Goal: Communication & Community: Answer question/provide support

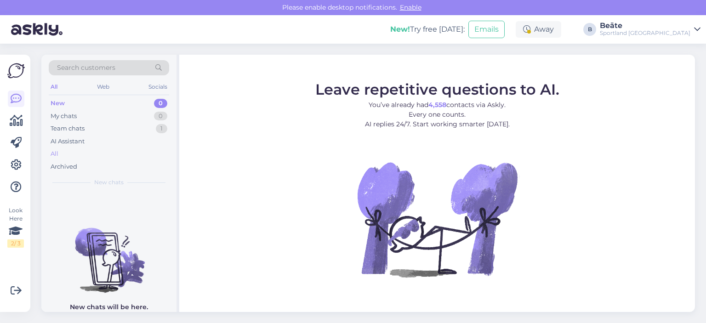
click at [61, 154] on div "All" at bounding box center [109, 154] width 120 height 13
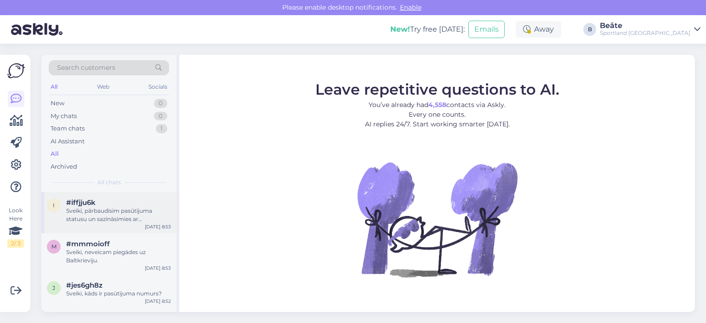
click at [104, 220] on div "Sveiki, pārbaudīsim pasūtījuma statusu un sazināsimies ar [DEMOGRAPHIC_DATA]." at bounding box center [118, 215] width 105 height 17
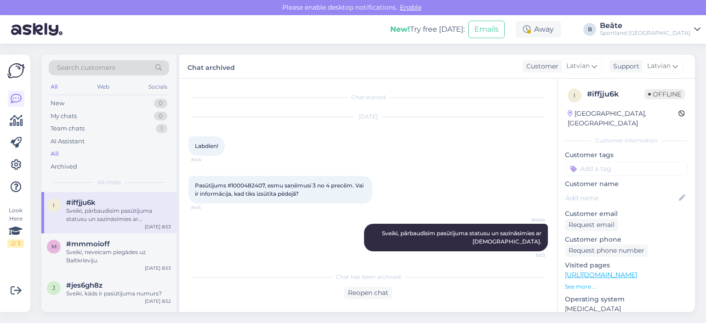
scroll to position [2, 0]
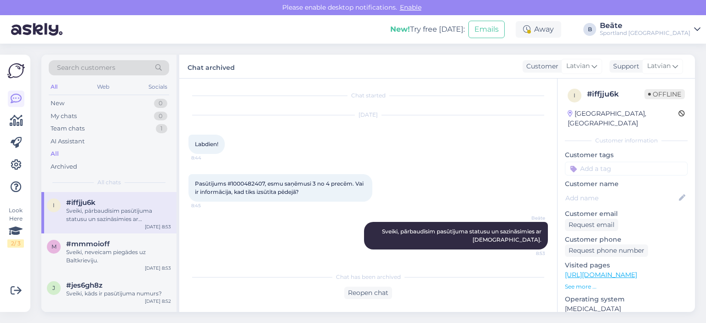
click at [250, 182] on span "Pasūtījums #1000482407, esmu saņēmusi 3 no 4 precēm. Vai ir informācija, kad ti…" at bounding box center [280, 187] width 170 height 15
copy span "1000482407"
click at [368, 299] on div "Chat started [DATE] Labdien! 8:44 Pasūtījums #1000482407, esmu saņēmusi 3 no 4 …" at bounding box center [368, 195] width 378 height 233
click at [373, 284] on div "Chat has been archived Reopen chat" at bounding box center [367, 283] width 359 height 32
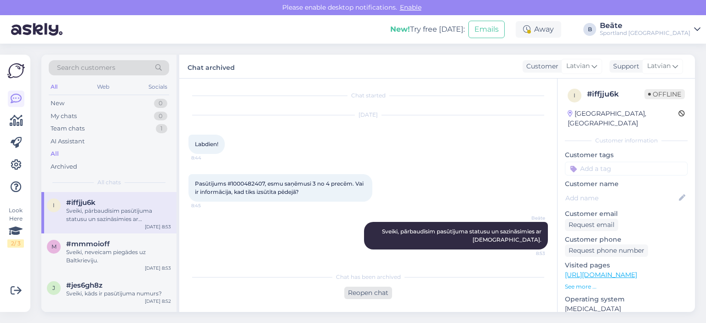
click at [369, 287] on div "Reopen chat" at bounding box center [368, 293] width 48 height 12
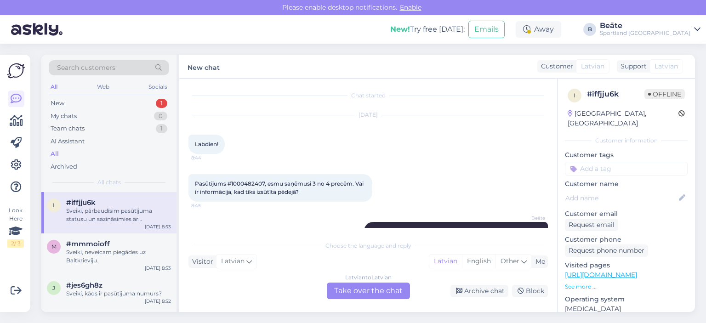
click at [369, 287] on div "Latvian to Latvian Take over the chat" at bounding box center [368, 291] width 83 height 17
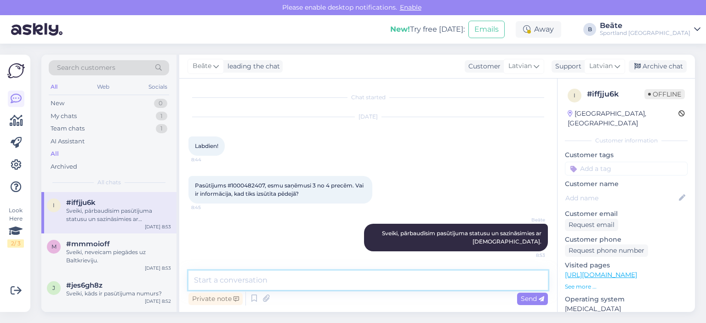
click at [369, 287] on textarea at bounding box center [367, 280] width 359 height 19
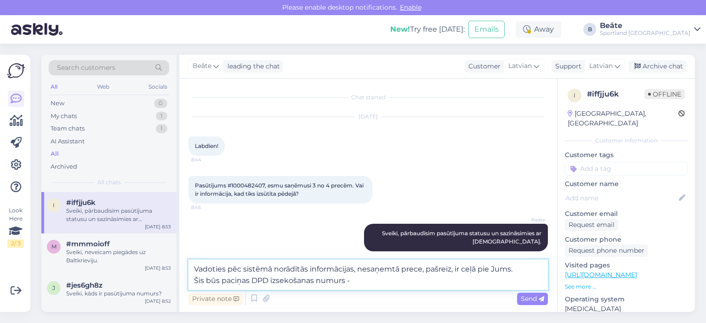
paste textarea "05757995528179"
type textarea "Vadoties pēc sistēmā norādītās informācijas, nesaņemtā prece, pašreiz, ir ceļā …"
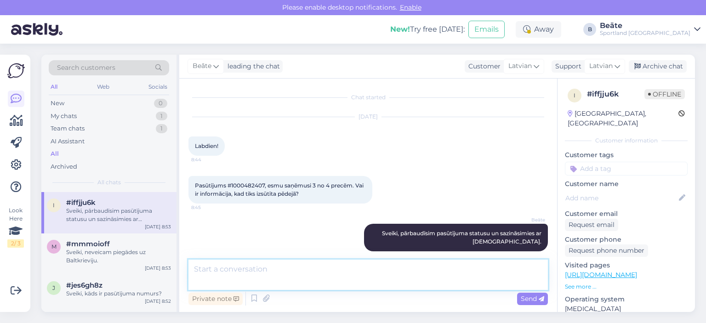
scroll to position [55, 0]
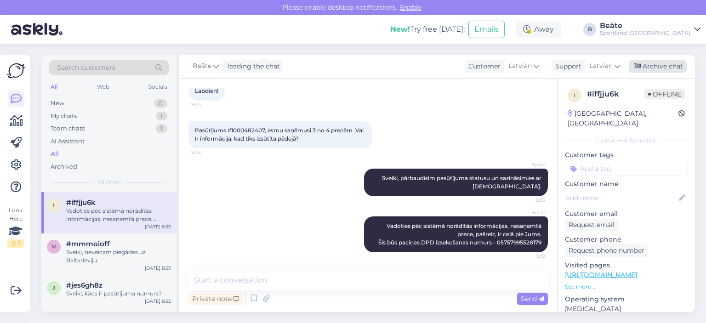
click at [647, 66] on div "Archive chat" at bounding box center [658, 66] width 58 height 12
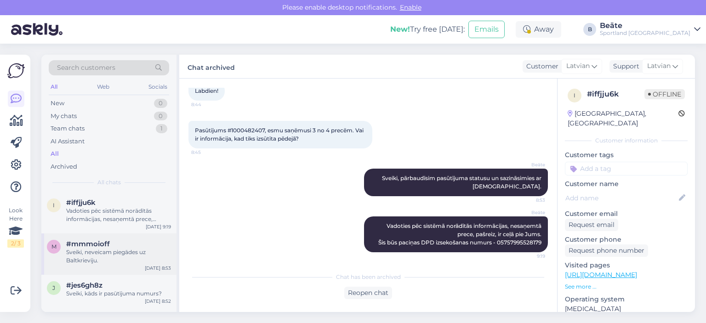
click at [95, 261] on div "Sveiki, neveicam piegādes uz Baltkrieviju." at bounding box center [118, 256] width 105 height 17
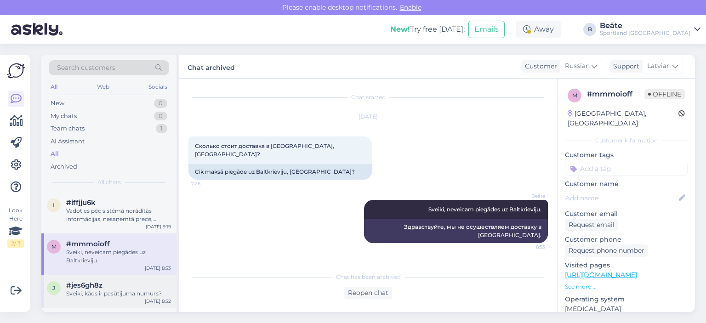
click at [130, 278] on div "j #jes6gh8z Sveiki, kāds ir pasūtījuma numurs? [DATE] 8:52" at bounding box center [108, 291] width 135 height 33
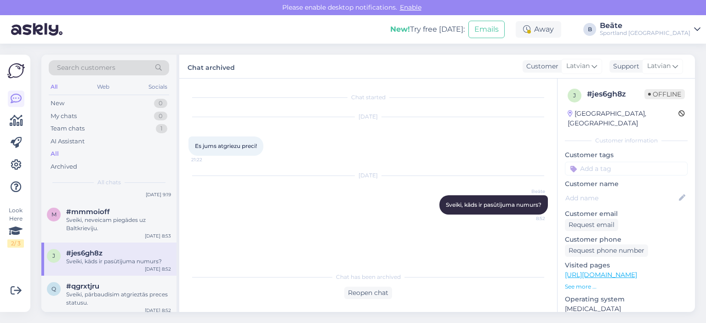
scroll to position [46, 0]
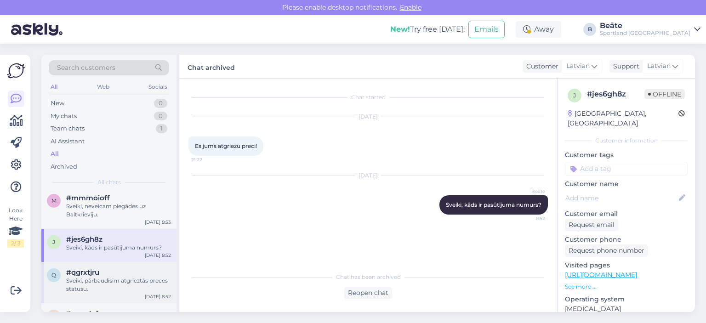
click at [115, 268] on div "#qgrxtjru" at bounding box center [118, 272] width 105 height 8
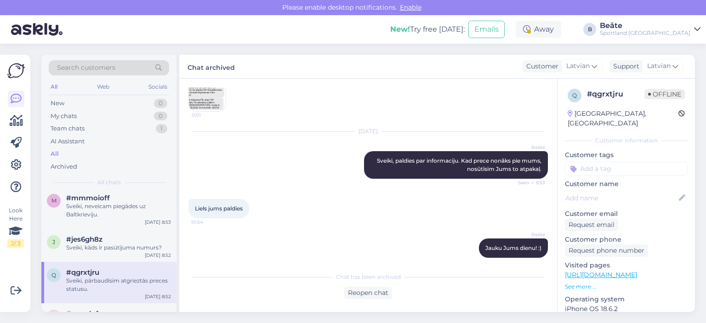
scroll to position [143, 0]
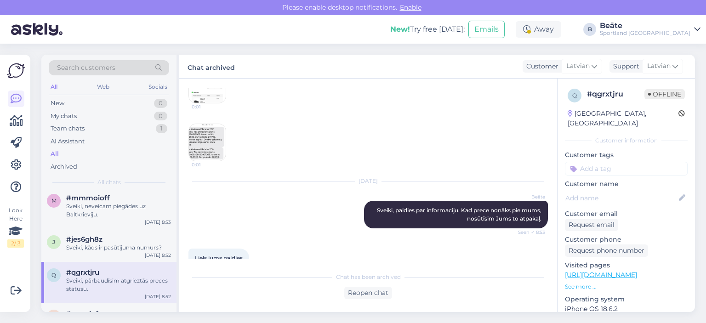
click at [209, 103] on img at bounding box center [207, 84] width 37 height 37
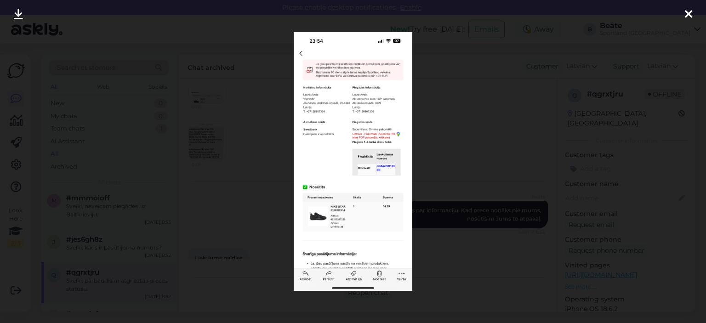
click at [434, 114] on div at bounding box center [353, 161] width 706 height 323
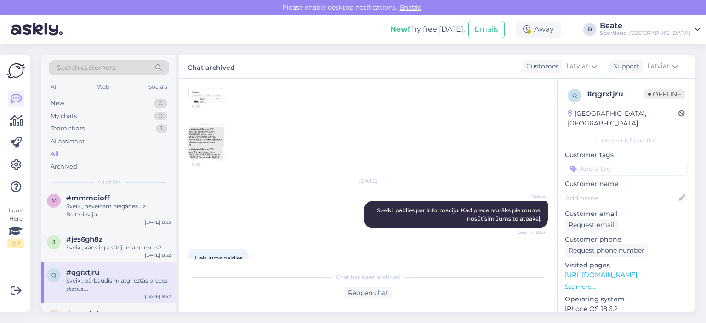
click at [213, 95] on img at bounding box center [207, 84] width 37 height 37
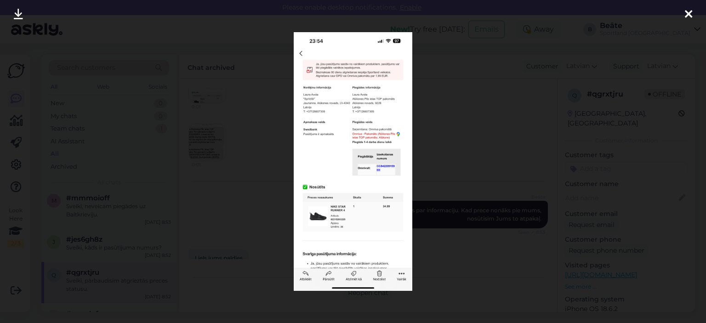
click at [438, 116] on div at bounding box center [353, 161] width 706 height 323
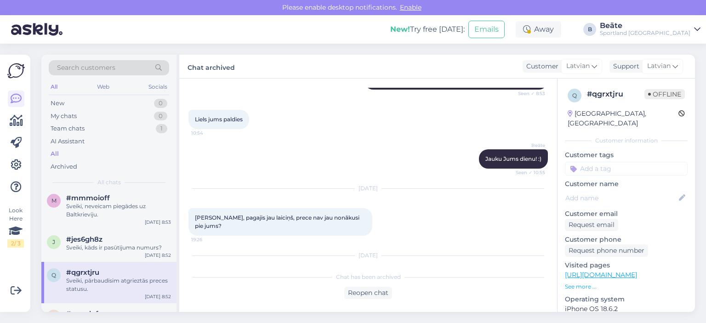
scroll to position [327, 0]
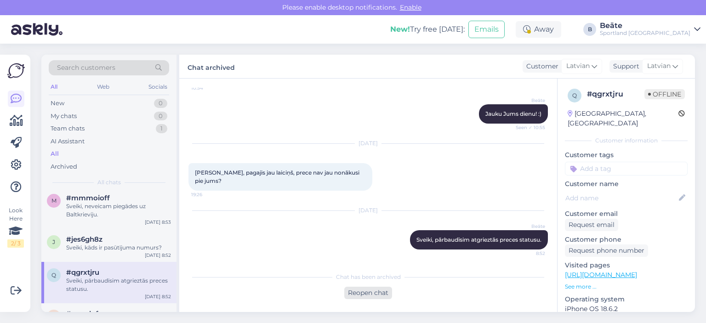
click at [377, 293] on div "Reopen chat" at bounding box center [368, 293] width 48 height 12
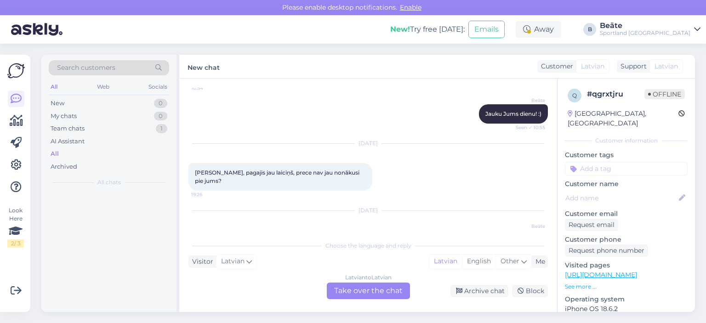
scroll to position [0, 0]
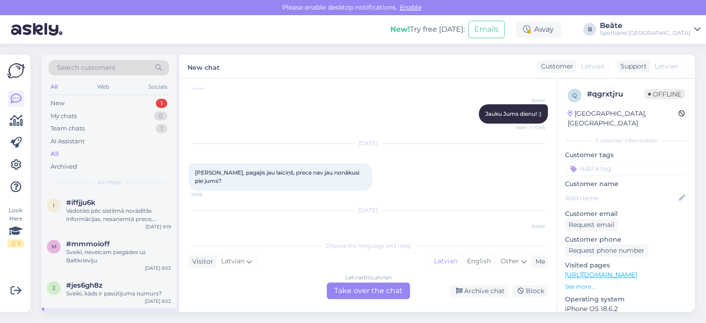
click at [368, 287] on div "Latvian to Latvian Take over the chat" at bounding box center [368, 291] width 83 height 17
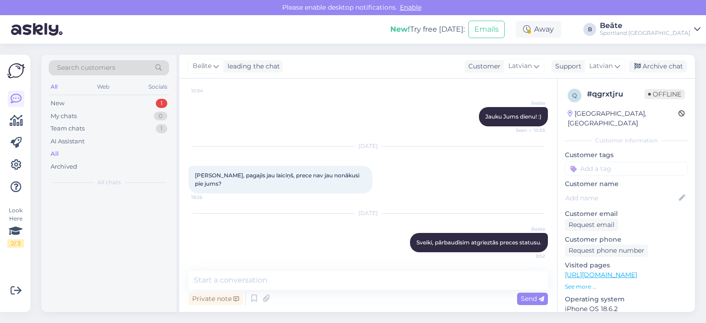
scroll to position [324, 0]
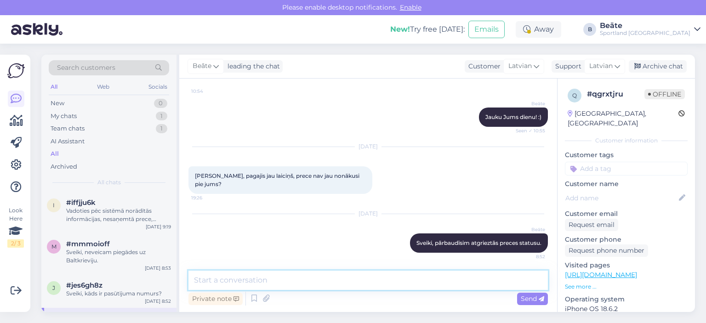
click at [368, 287] on textarea at bounding box center [367, 280] width 359 height 19
type textarea "Z"
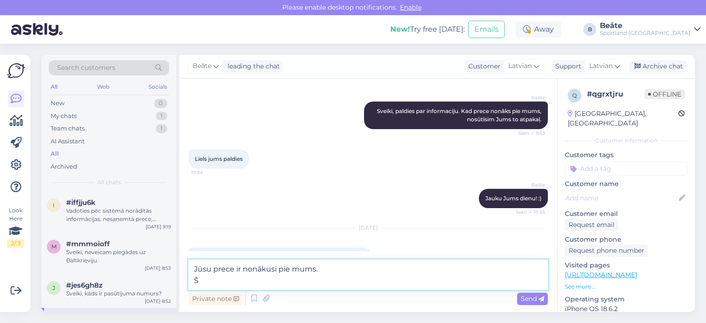
scroll to position [335, 0]
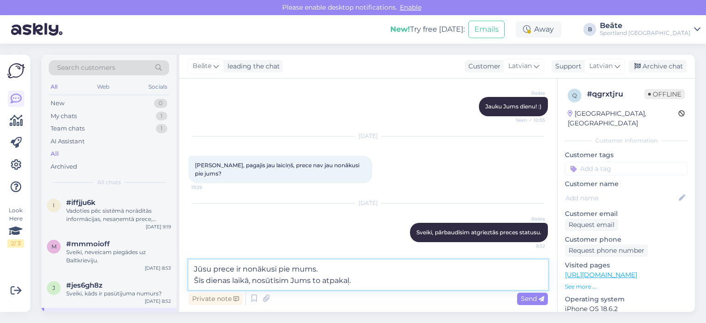
type textarea "Jūsu prece ir nonākusi pie mums. Šīs dienas laikā, nosūtīsim Jums to atpakaļ."
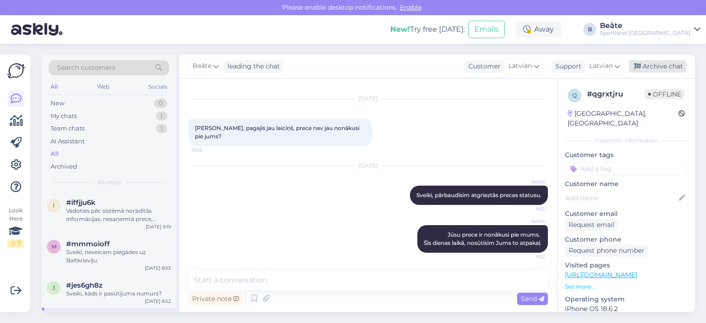
click at [658, 69] on div "Archive chat" at bounding box center [658, 66] width 58 height 12
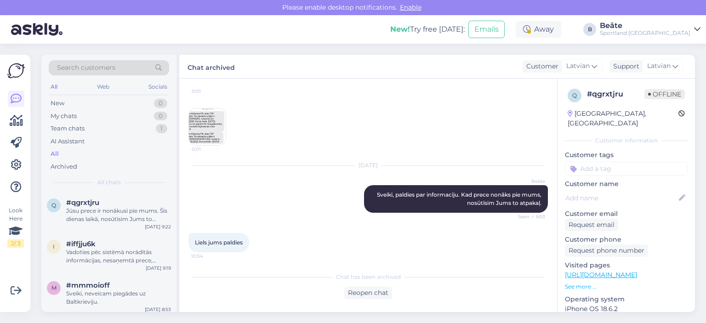
scroll to position [145, 0]
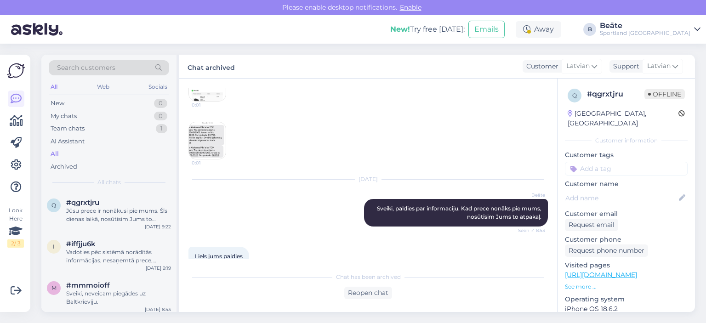
click at [210, 97] on img at bounding box center [207, 82] width 37 height 37
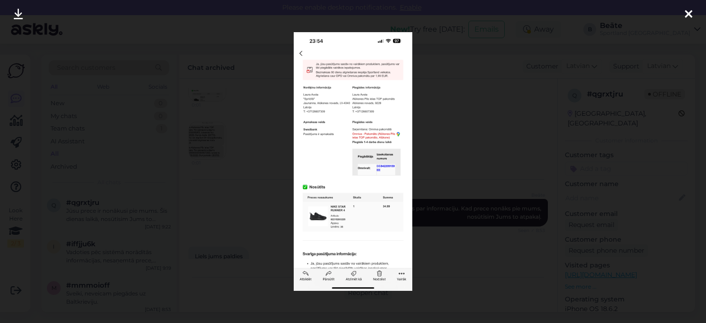
click at [466, 125] on div at bounding box center [353, 161] width 706 height 323
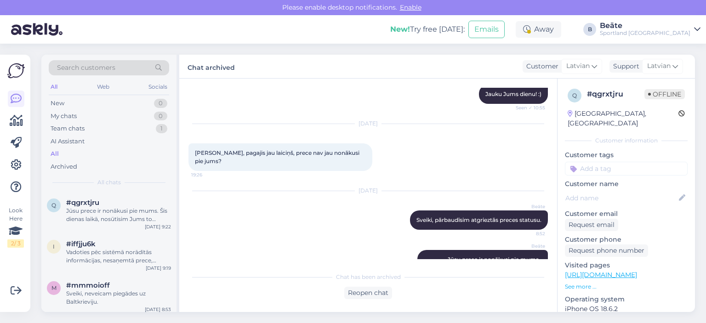
scroll to position [375, 0]
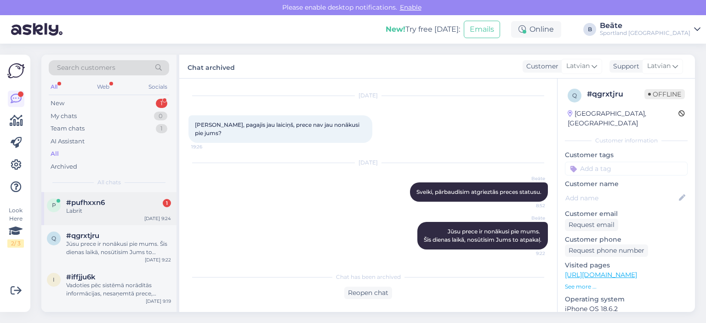
click at [131, 207] on div "Labrit" at bounding box center [118, 211] width 105 height 8
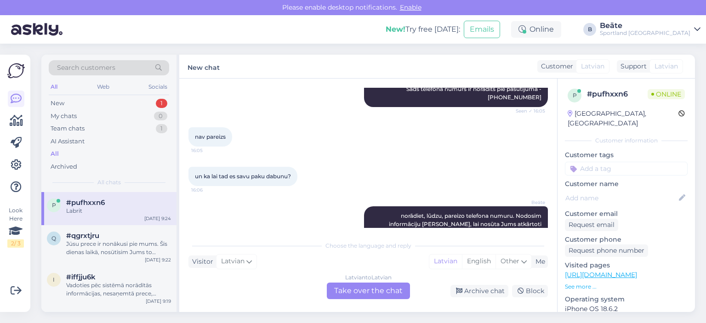
scroll to position [680, 0]
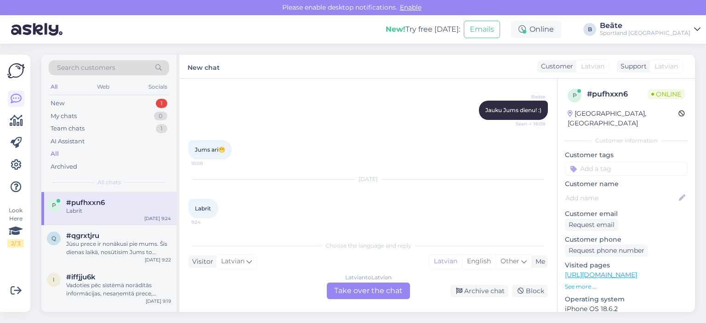
click at [378, 286] on div "Latvian to Latvian Take over the chat" at bounding box center [368, 291] width 83 height 17
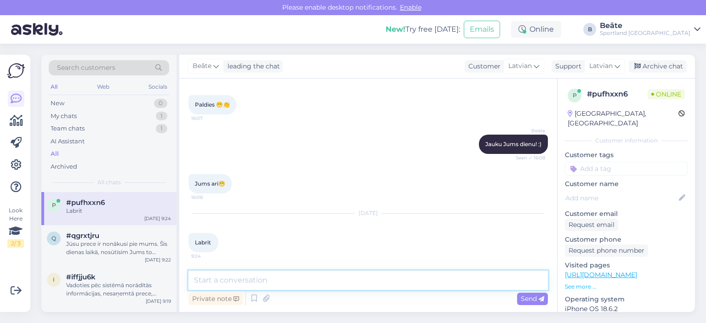
click at [378, 286] on textarea at bounding box center [367, 280] width 359 height 19
type textarea "Sveiki, kā varam Jums palīdzēt?"
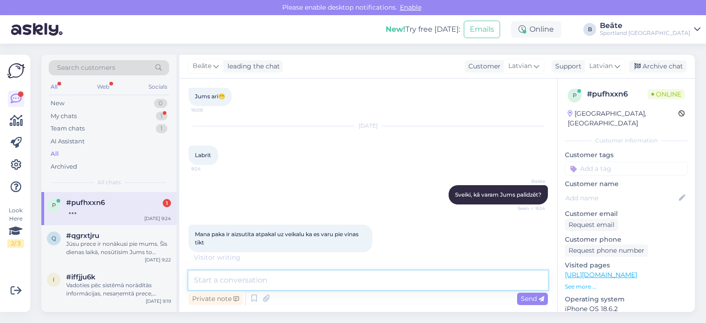
scroll to position [773, 0]
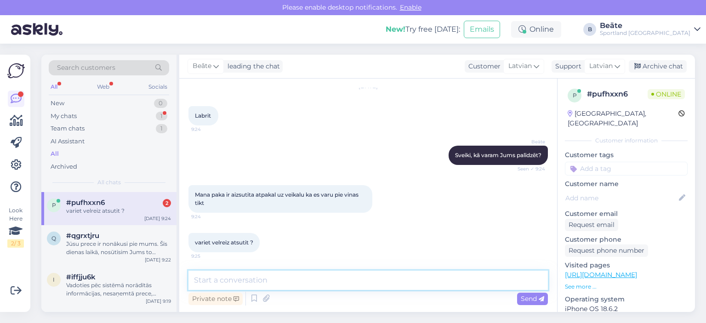
click at [307, 278] on textarea at bounding box center [367, 280] width 359 height 19
type textarea "kāds ir pasūtījuma numurs?"
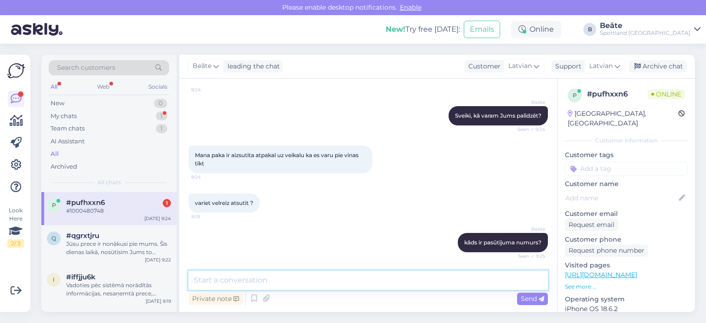
scroll to position [852, 0]
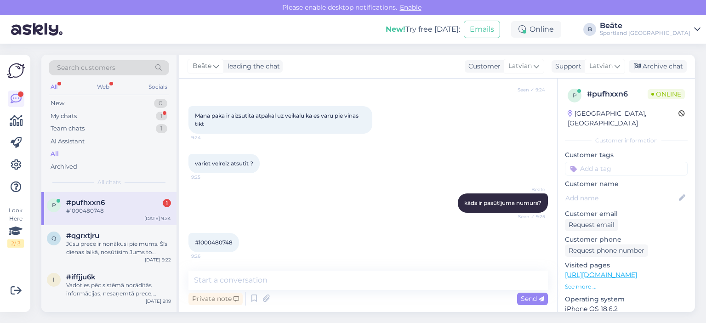
click at [213, 240] on span "#1000480748" at bounding box center [214, 242] width 38 height 7
copy div "1000480748 9:26"
click at [316, 287] on textarea at bounding box center [367, 280] width 359 height 19
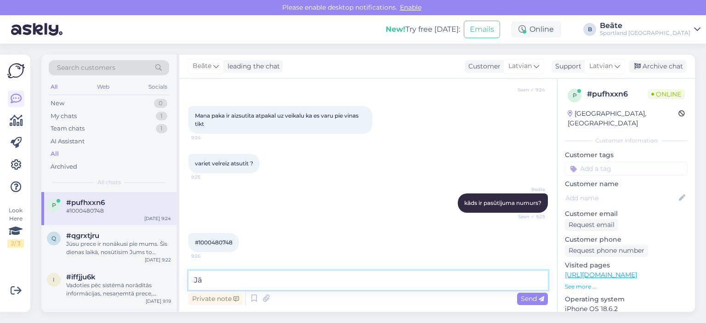
type textarea "J"
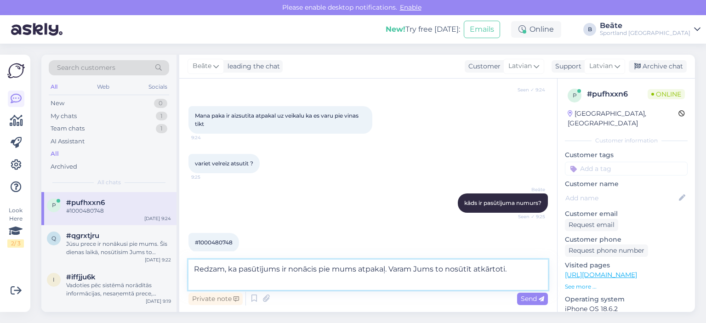
scroll to position [862, 0]
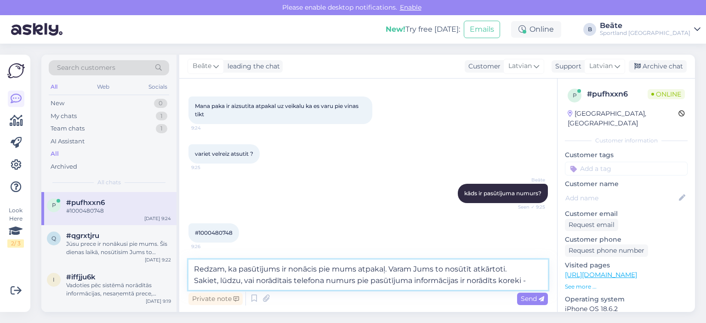
paste textarea "[PHONE_NUMBER]"
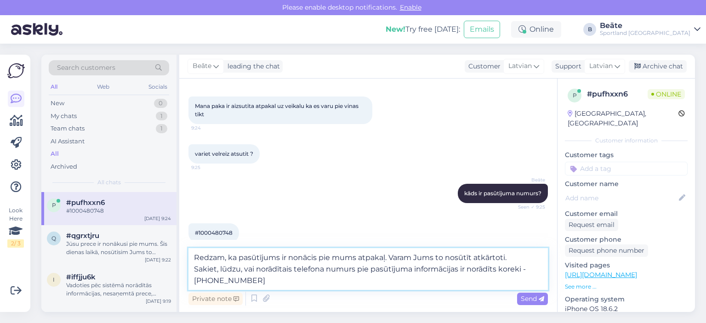
type textarea "Redzam, ka pasūtījums ir nonācis pie mums atpakaļ. Varam Jums to nosūtīt atkārt…"
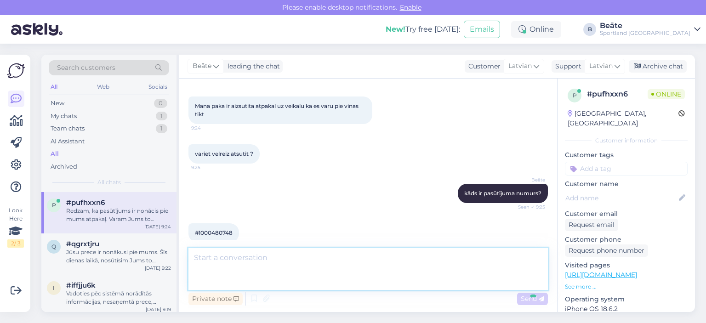
scroll to position [916, 0]
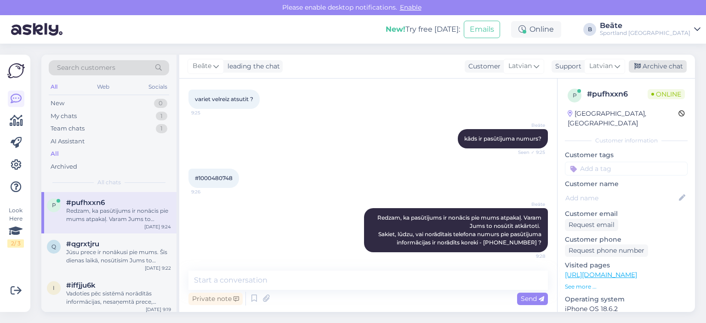
click at [645, 66] on div "Archive chat" at bounding box center [658, 66] width 58 height 12
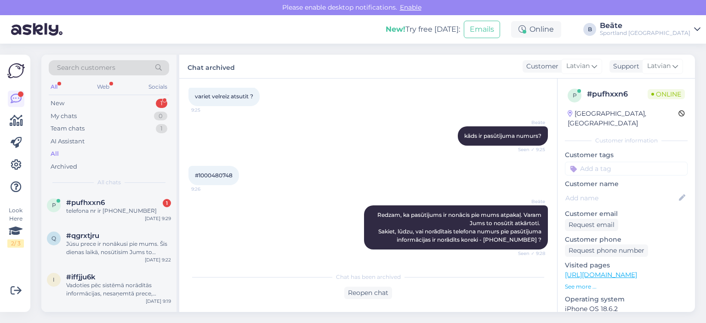
scroll to position [959, 0]
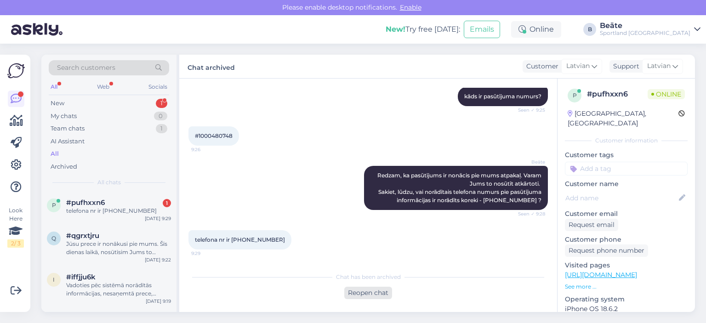
click at [358, 290] on div "Reopen chat" at bounding box center [368, 293] width 48 height 12
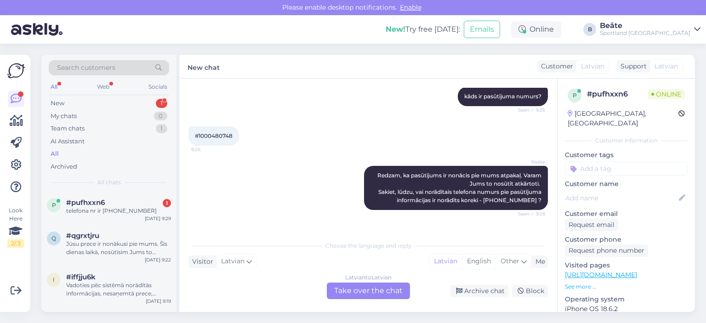
click at [374, 298] on div "Latvian to Latvian Take over the chat" at bounding box center [368, 291] width 83 height 17
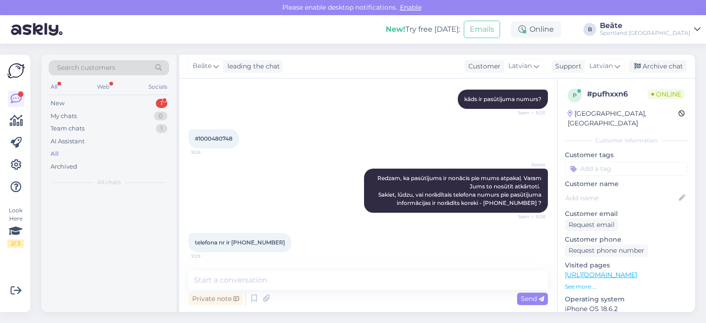
scroll to position [956, 0]
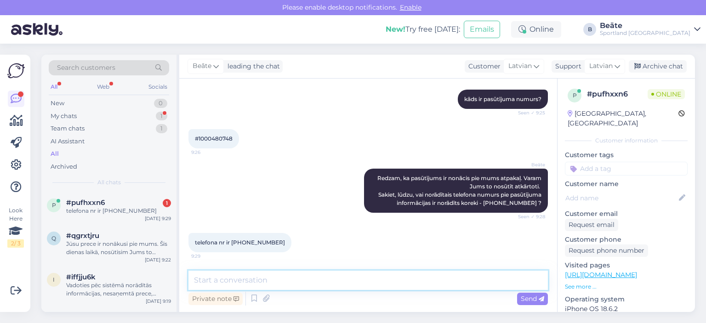
click at [369, 284] on textarea at bounding box center [367, 280] width 359 height 19
type textarea "Nosūtīsim Jums to atkārtoti!"
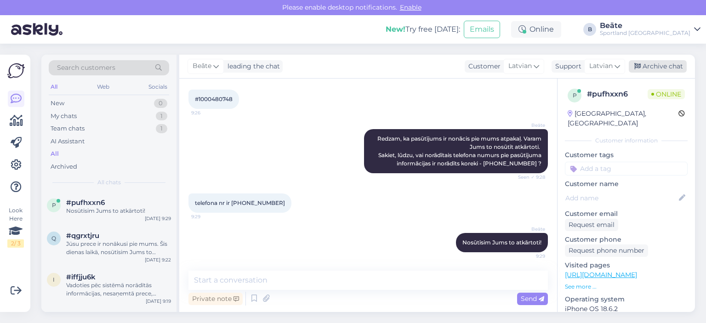
click at [650, 69] on div "Archive chat" at bounding box center [658, 66] width 58 height 12
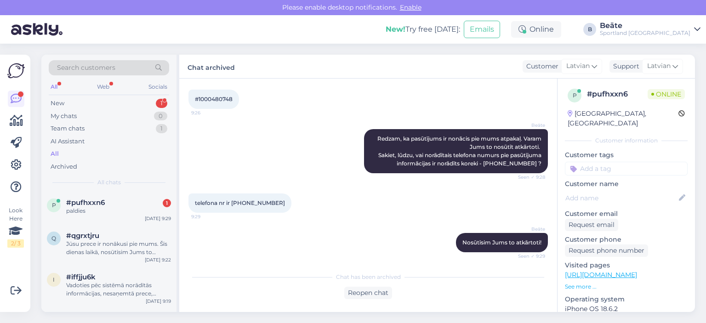
scroll to position [1038, 0]
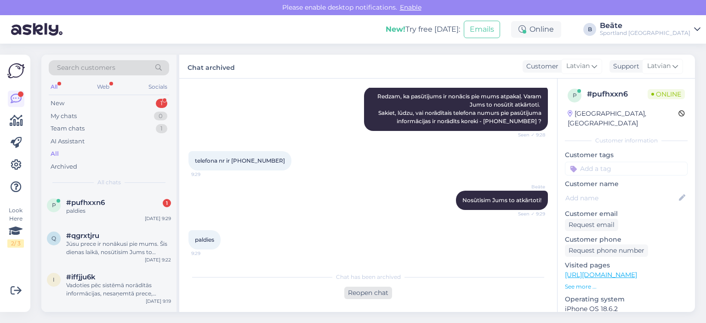
click at [382, 292] on div "Reopen chat" at bounding box center [368, 293] width 48 height 12
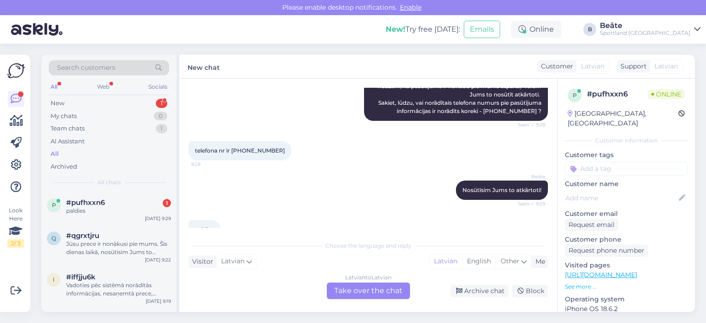
click at [384, 292] on div "Latvian to Latvian Take over the chat" at bounding box center [368, 291] width 83 height 17
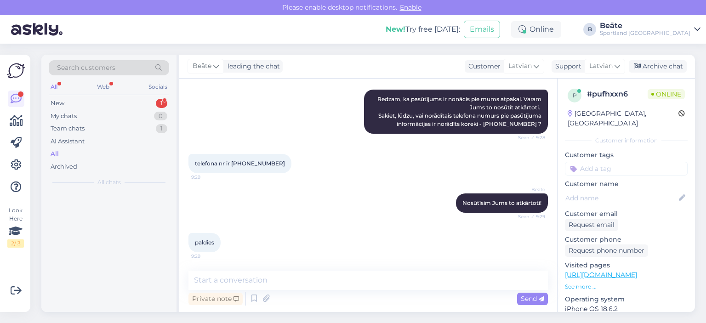
scroll to position [1035, 0]
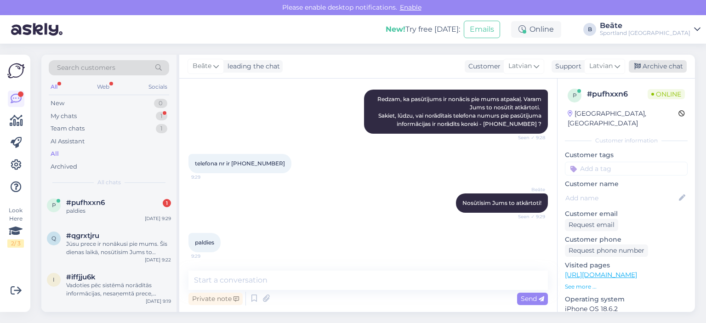
click at [648, 68] on div "Archive chat" at bounding box center [658, 66] width 58 height 12
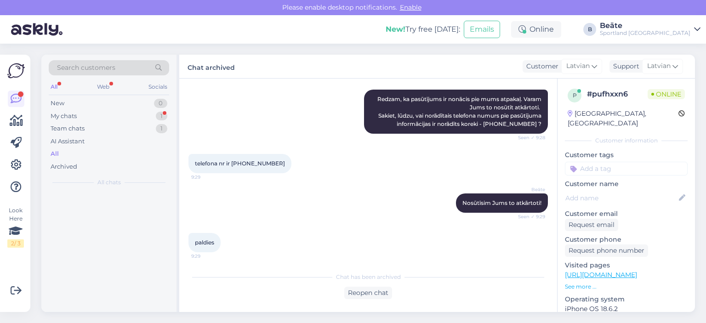
scroll to position [1038, 0]
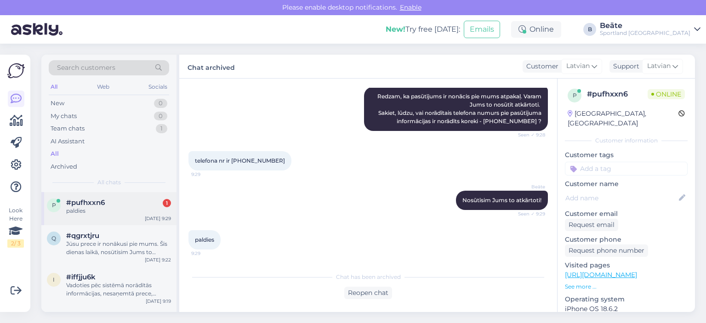
click at [105, 208] on div "paldies" at bounding box center [118, 211] width 105 height 8
click at [87, 128] on div "Team chats 1" at bounding box center [109, 128] width 120 height 13
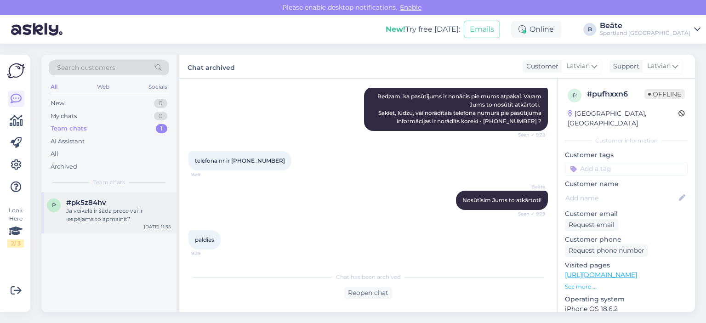
click at [129, 212] on div "Ja veikalā ir šāda prece vai ir iespējams to apmainīt?" at bounding box center [118, 215] width 105 height 17
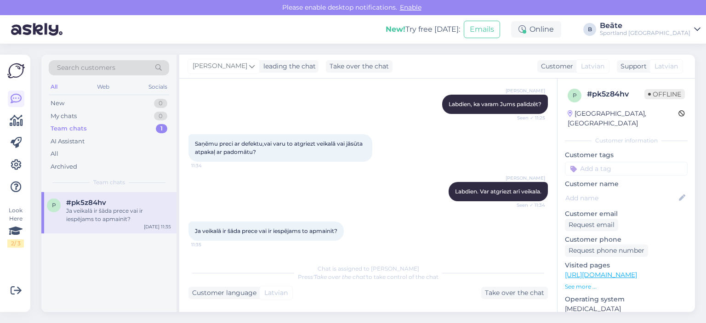
scroll to position [101, 0]
click at [490, 294] on div "Take over the chat" at bounding box center [514, 293] width 67 height 12
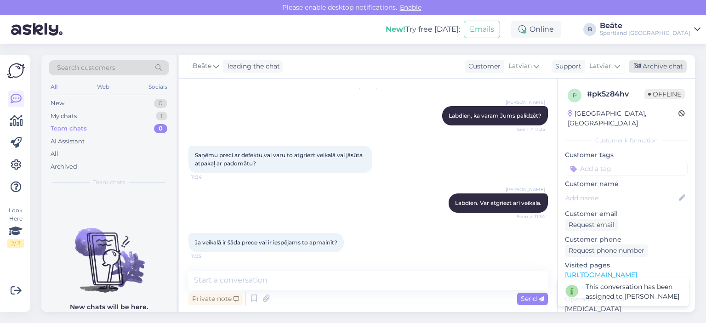
click at [640, 71] on div "Archive chat" at bounding box center [658, 66] width 58 height 12
